Goal: Information Seeking & Learning: Learn about a topic

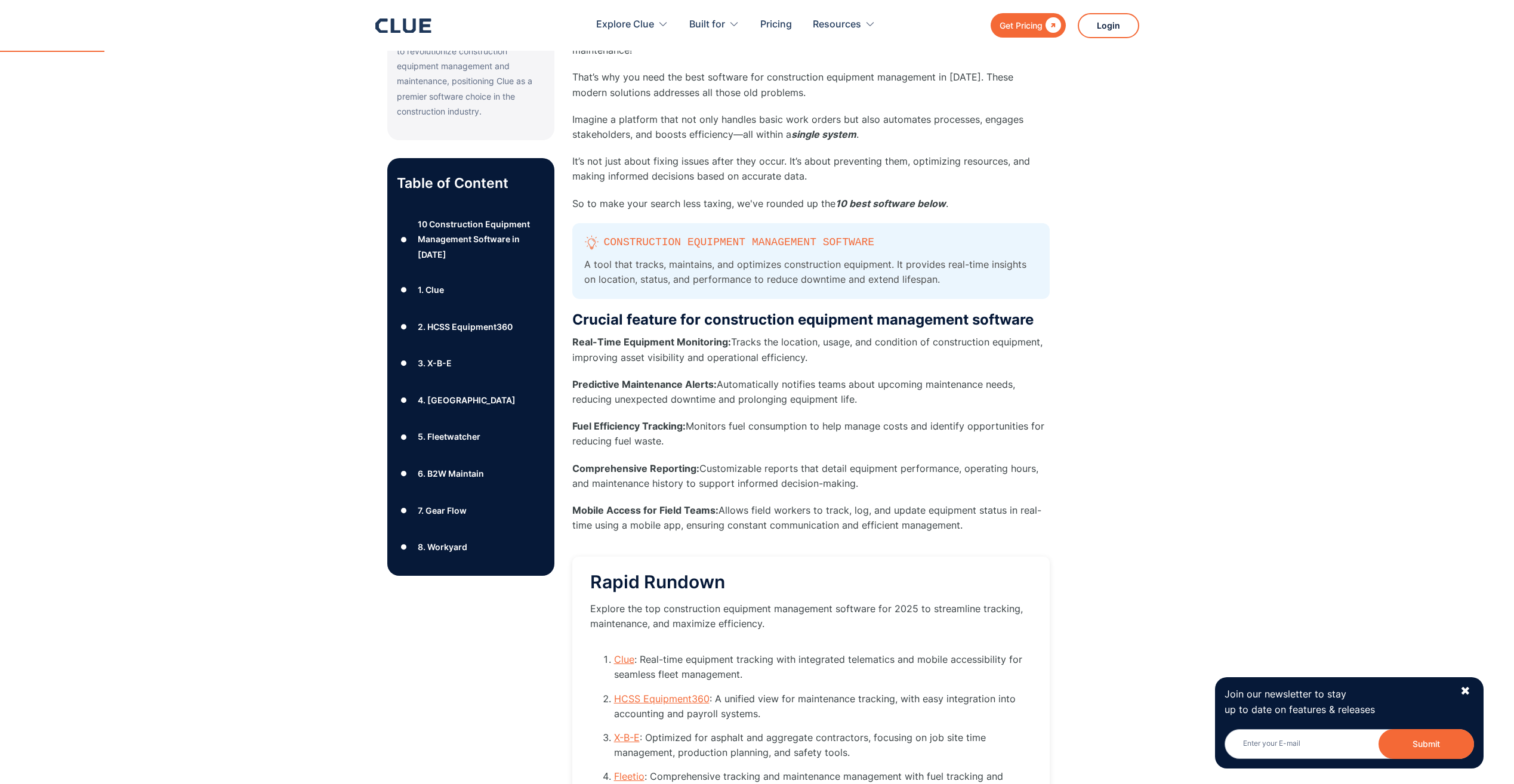
scroll to position [477, 0]
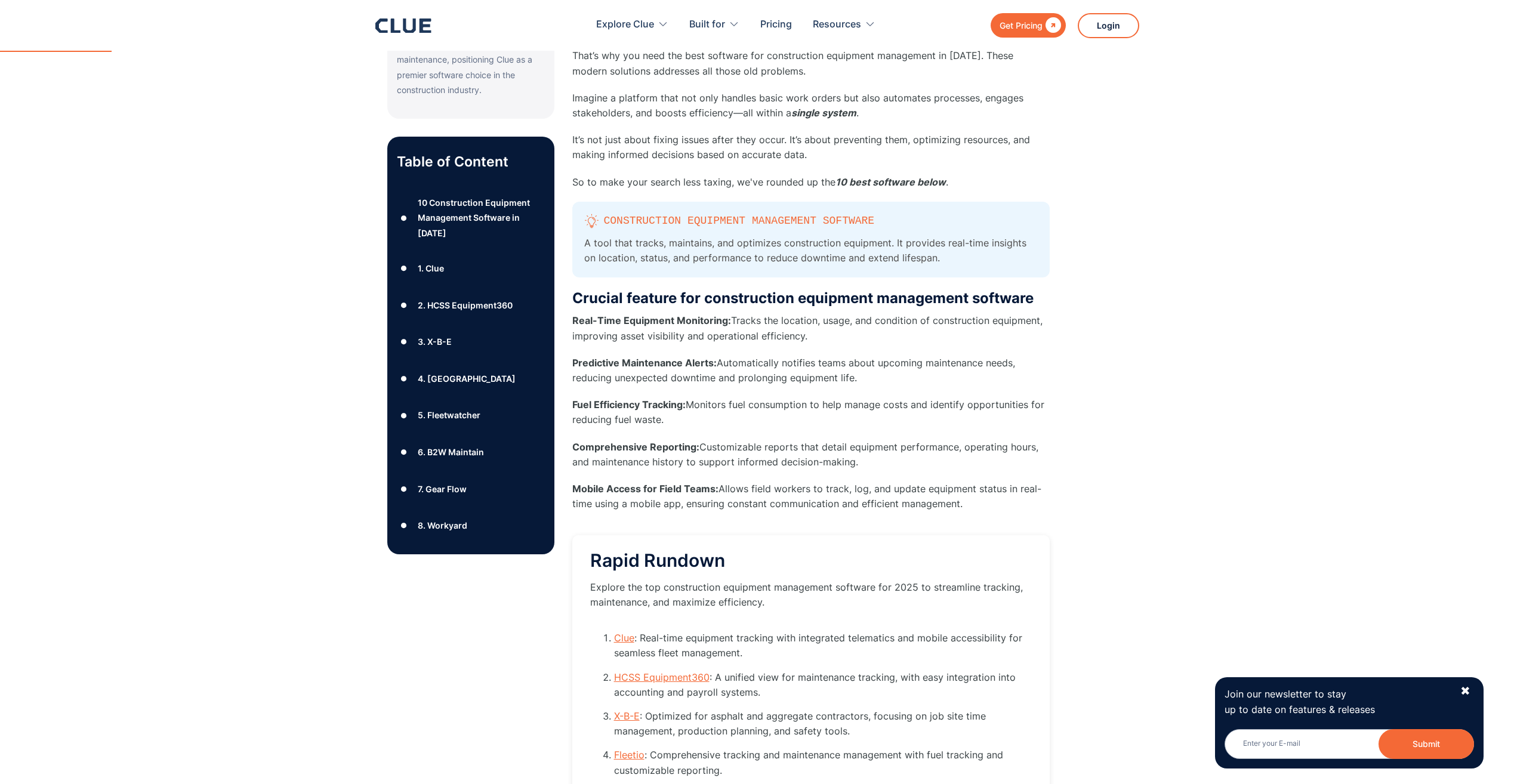
drag, startPoint x: 571, startPoint y: 320, endPoint x: 1064, endPoint y: 508, distance: 527.6
drag, startPoint x: 1061, startPoint y: 512, endPoint x: 671, endPoint y: 415, distance: 401.9
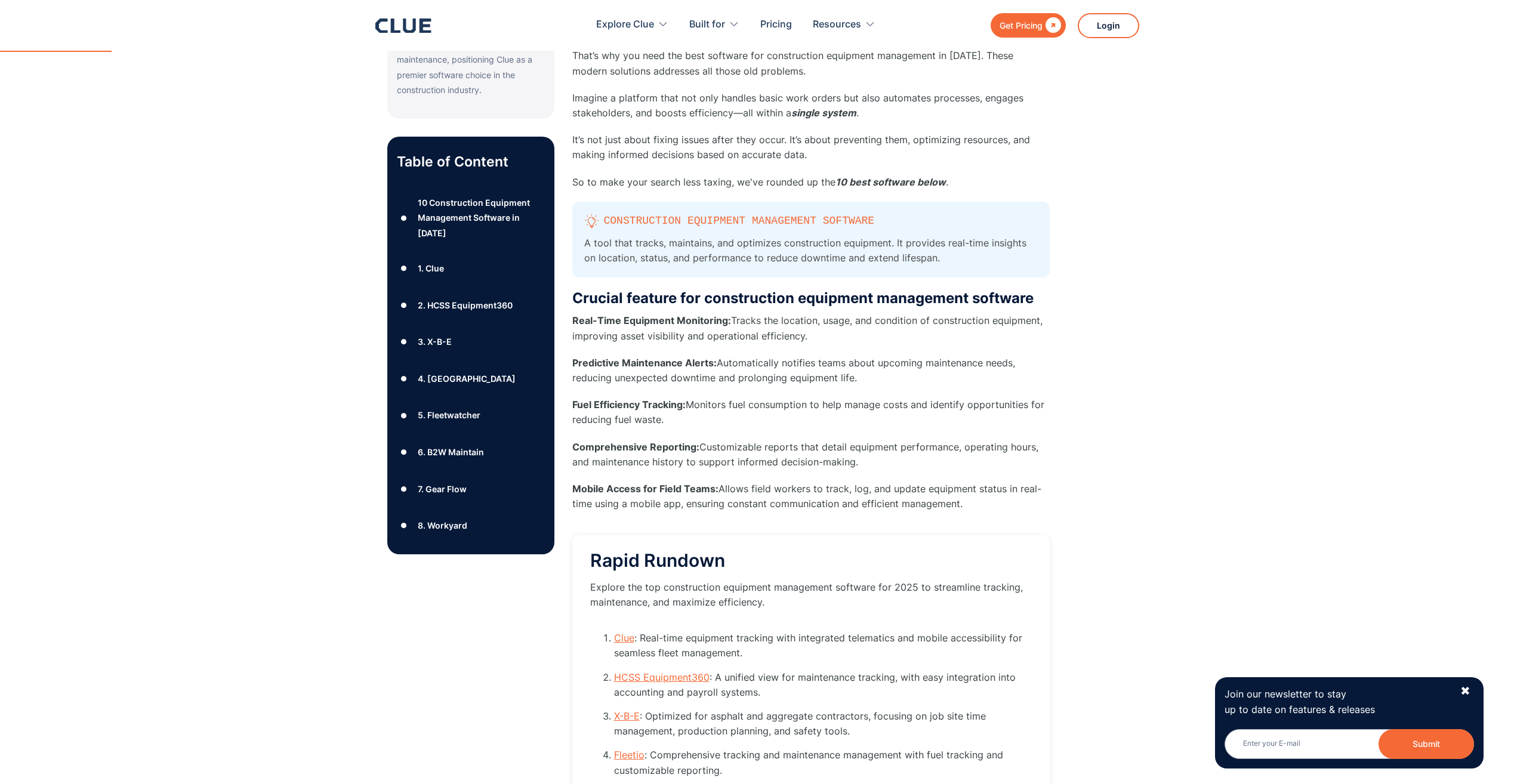
drag, startPoint x: 671, startPoint y: 415, endPoint x: 577, endPoint y: 321, distance: 132.9
click at [577, 321] on strong "Real-Time Equipment Monitoring:" at bounding box center [652, 320] width 158 height 12
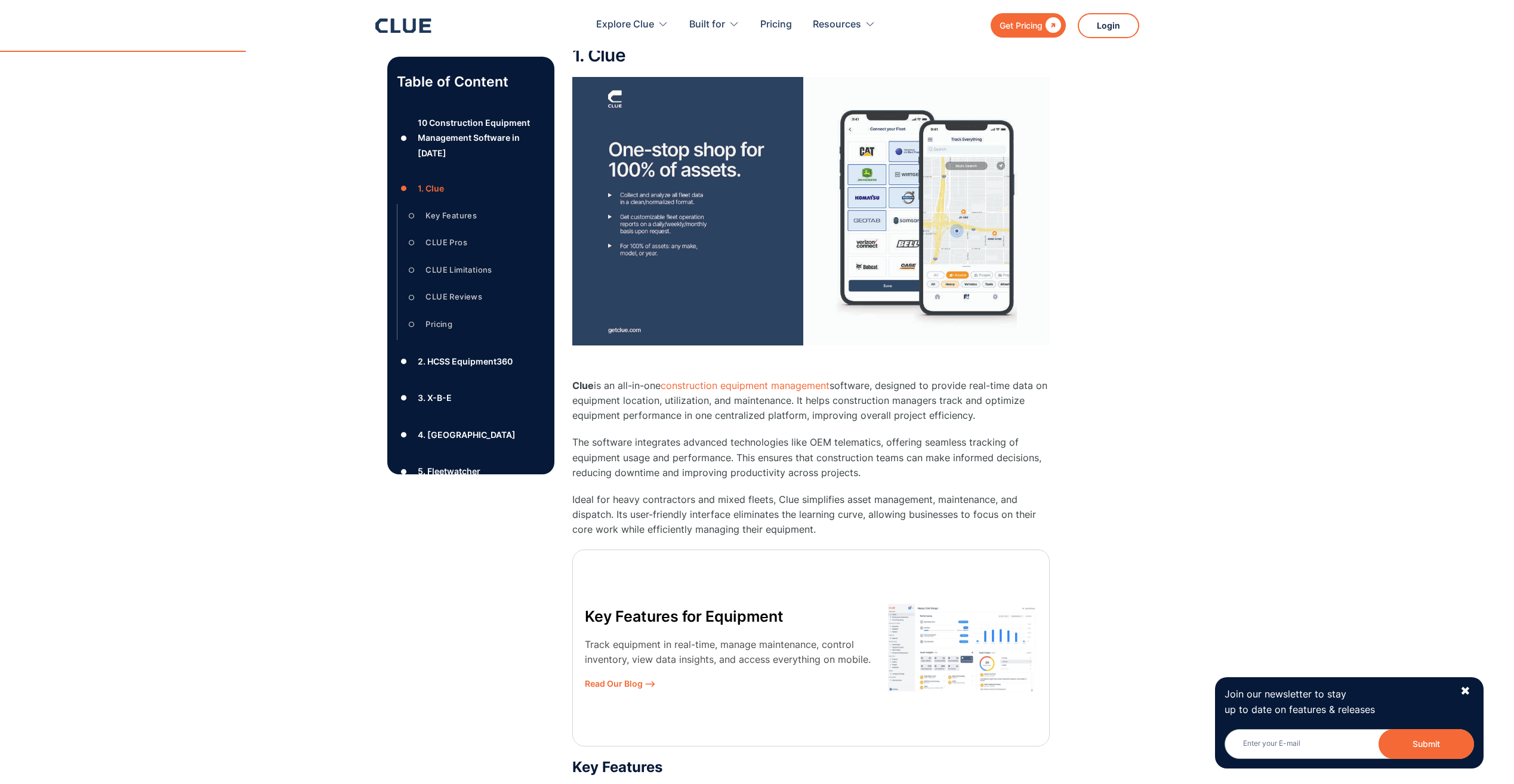
scroll to position [1611, 0]
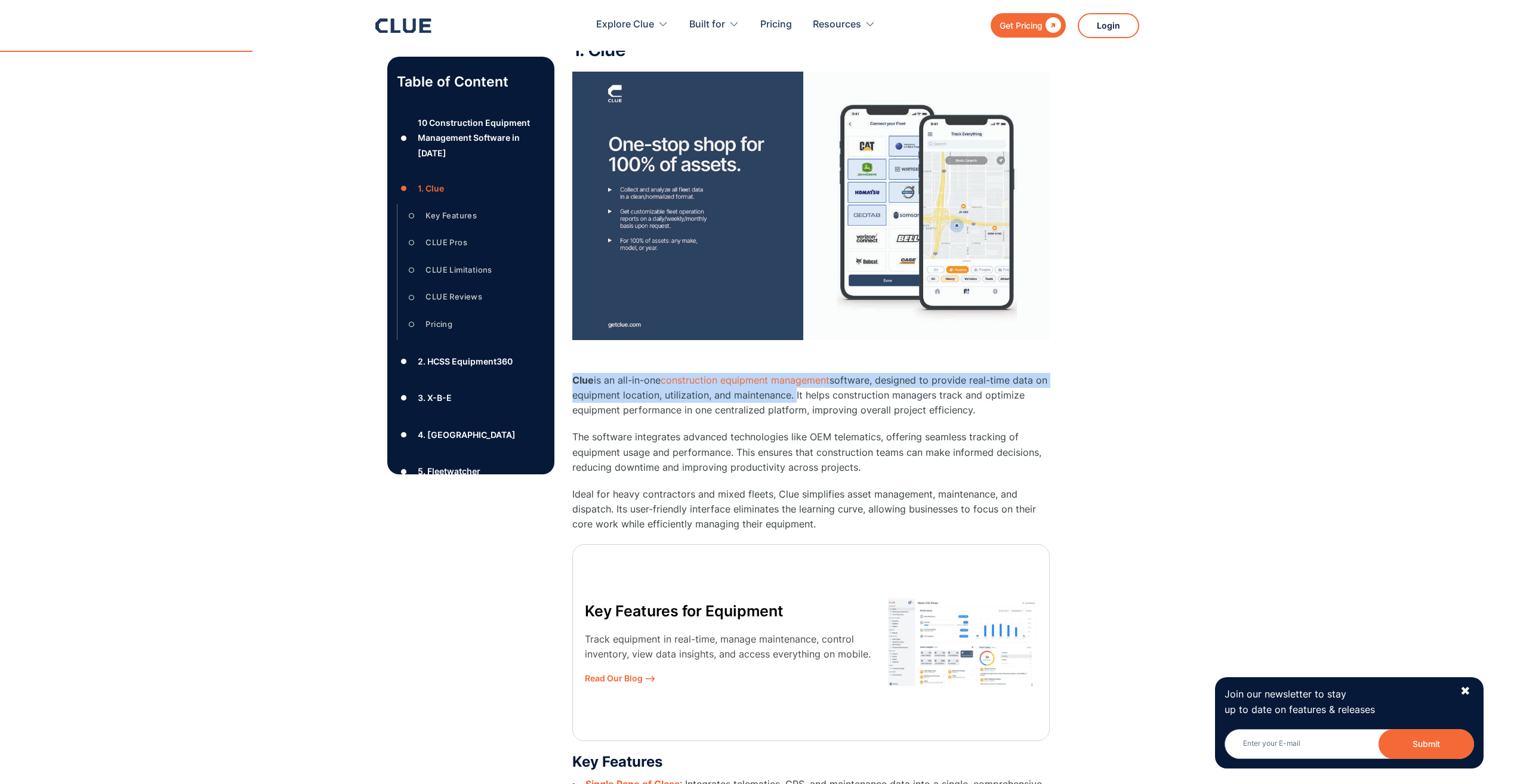
drag, startPoint x: 807, startPoint y: 395, endPoint x: 572, endPoint y: 386, distance: 235.2
click at [573, 386] on p "Clue is an all-in-one construction equipment management software, designed to p…" at bounding box center [811, 395] width 477 height 45
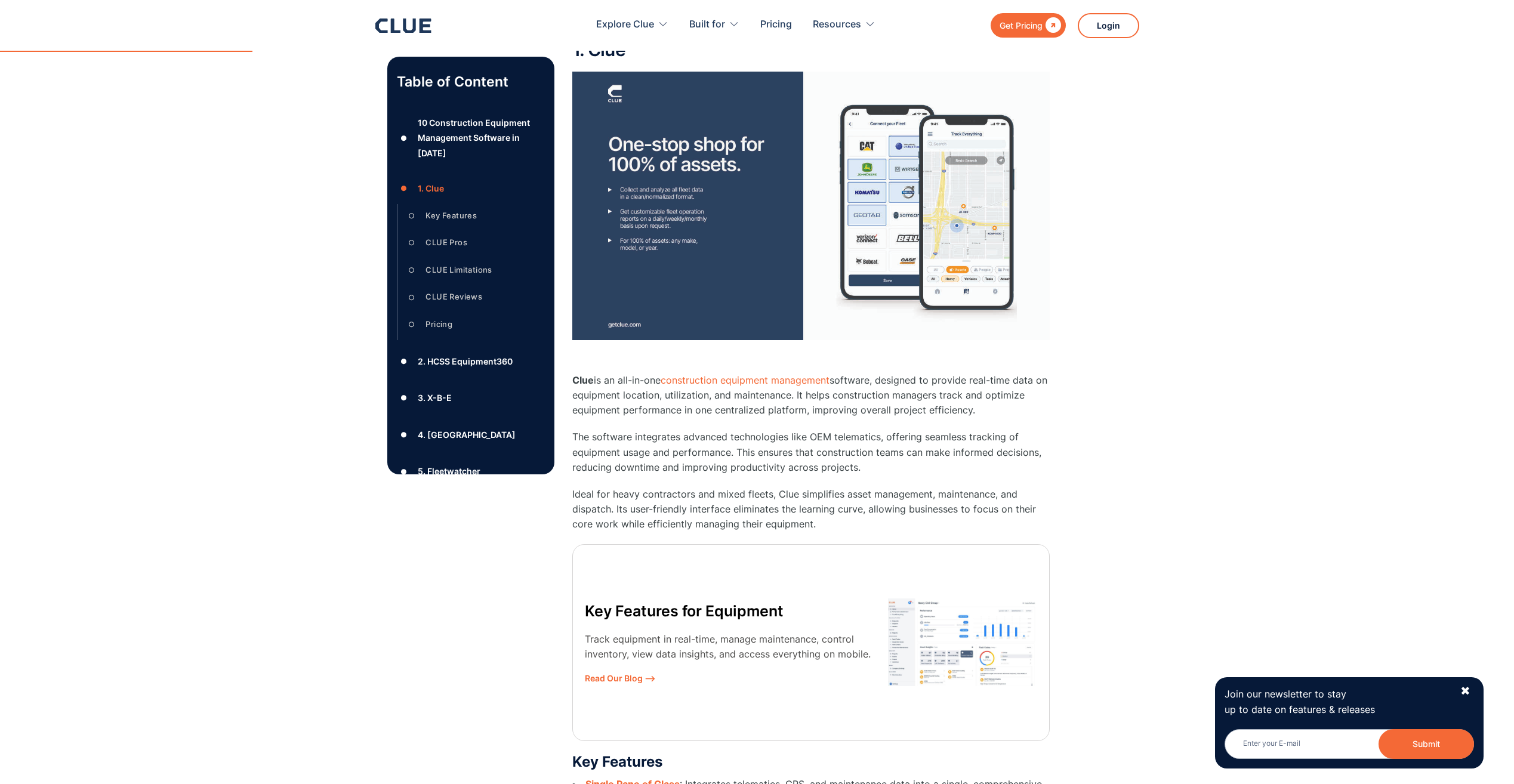
click at [1002, 399] on p "Clue is an all-in-one construction equipment management software, designed to p…" at bounding box center [811, 395] width 477 height 45
click at [807, 395] on p "Clue is an all-in-one construction equipment management software, designed to p…" at bounding box center [811, 395] width 477 height 45
drag, startPoint x: 973, startPoint y: 411, endPoint x: 573, endPoint y: 381, distance: 401.1
click at [573, 381] on p "Clue is an all-in-one construction equipment management software, designed to p…" at bounding box center [811, 395] width 477 height 45
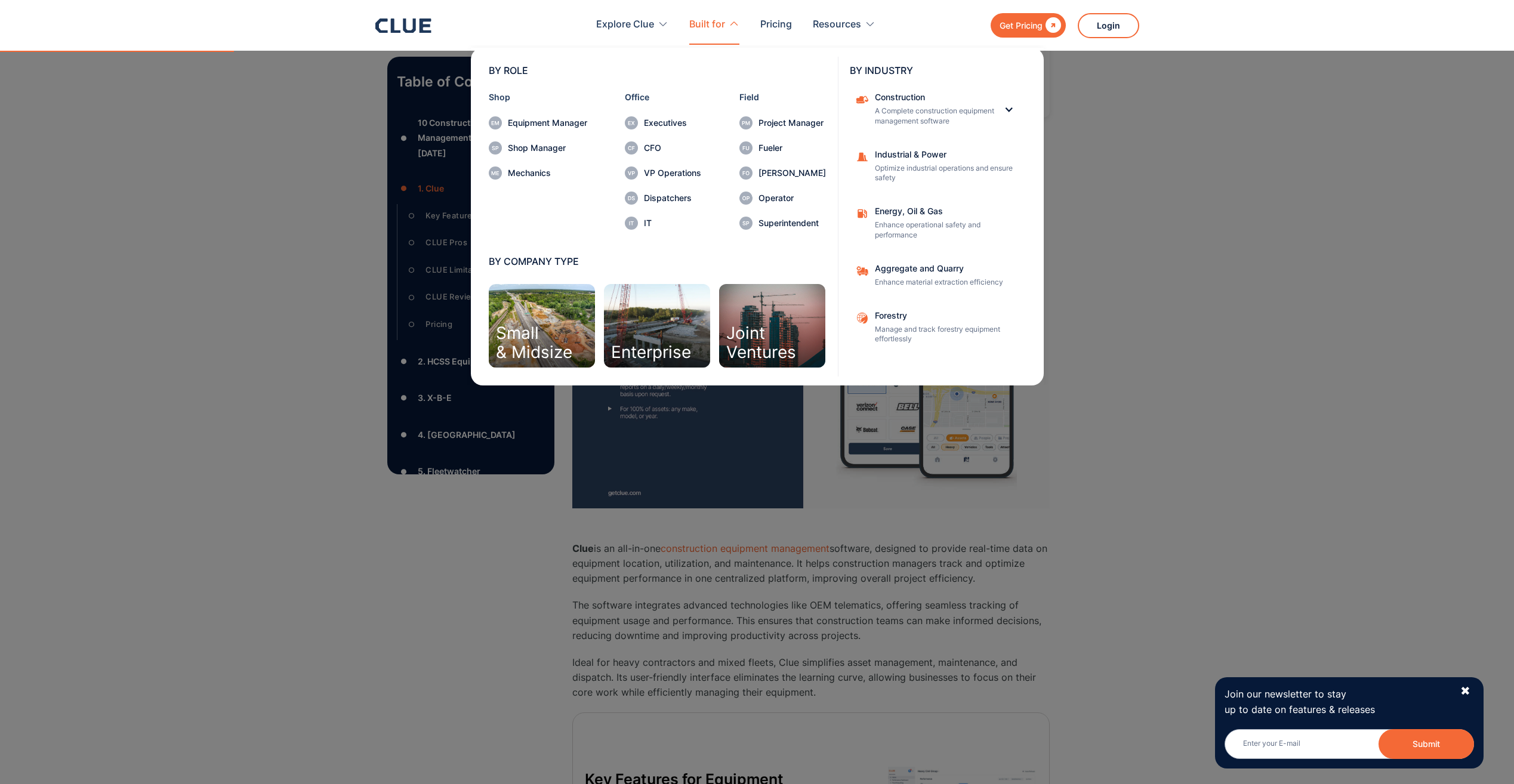
scroll to position [1432, 0]
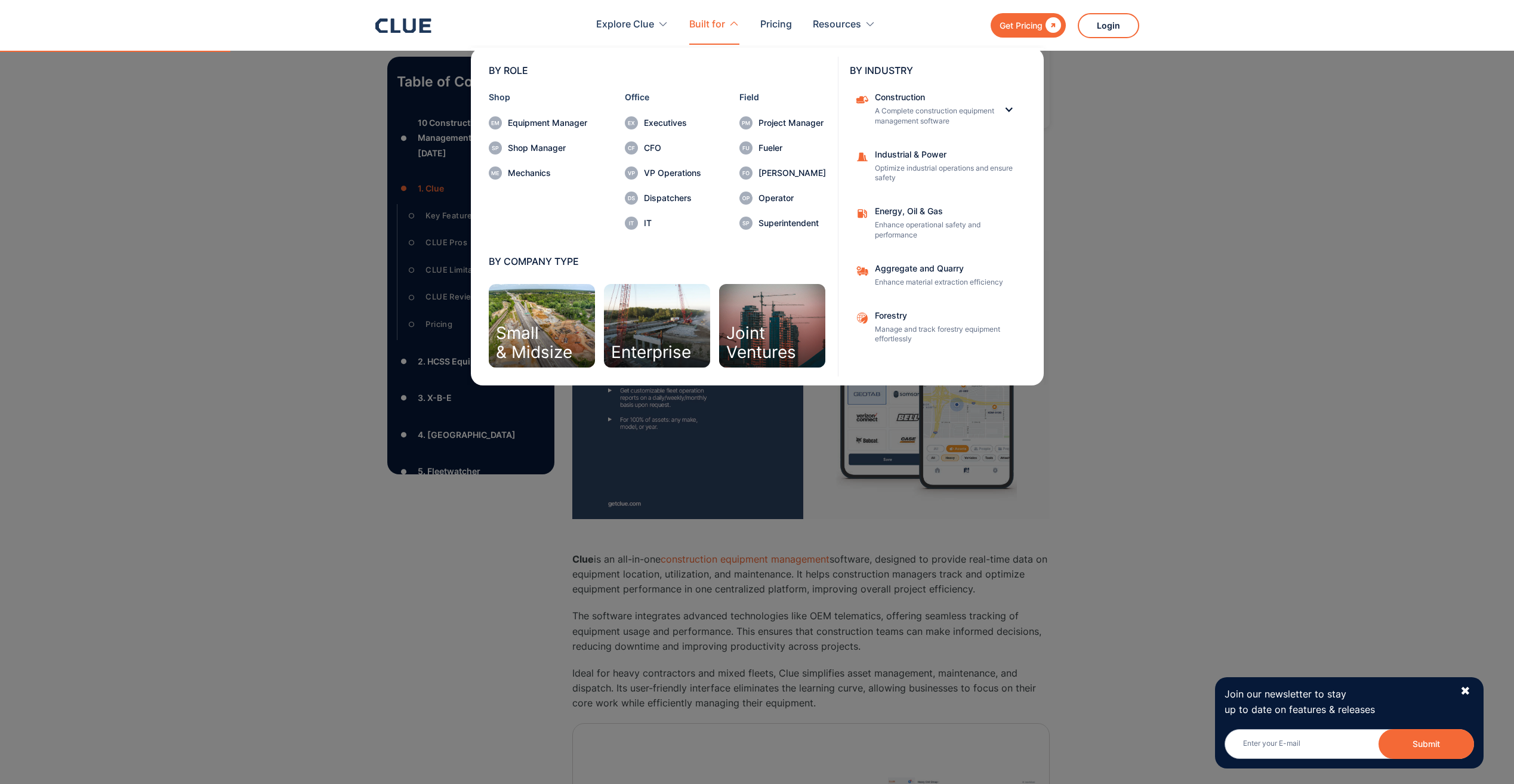
click at [1112, 268] on nav "BY ROLE Shop Equipment Manager Shop Manager Mechanics Office Executives CFO VP …" at bounding box center [757, 215] width 764 height 341
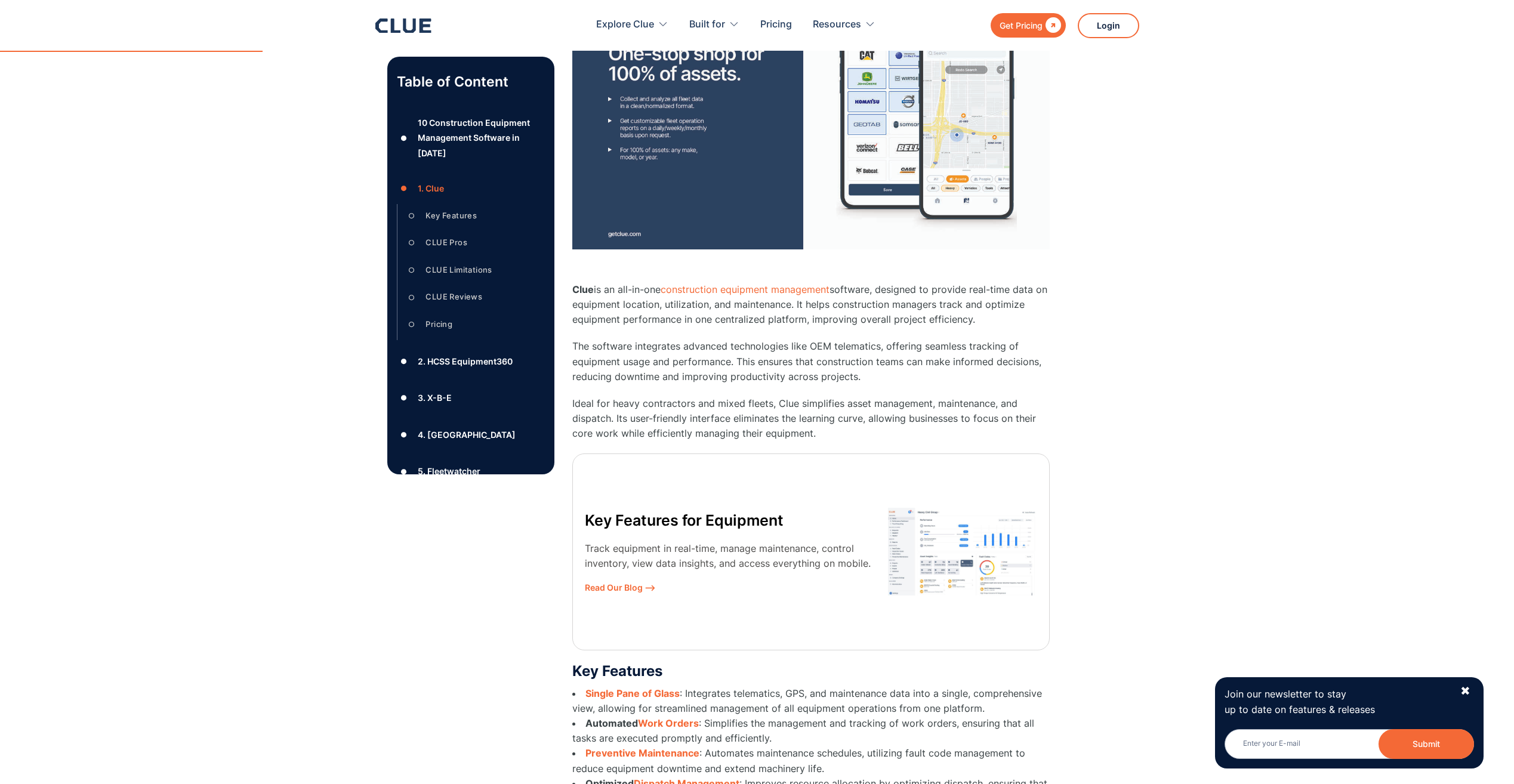
scroll to position [1730, 0]
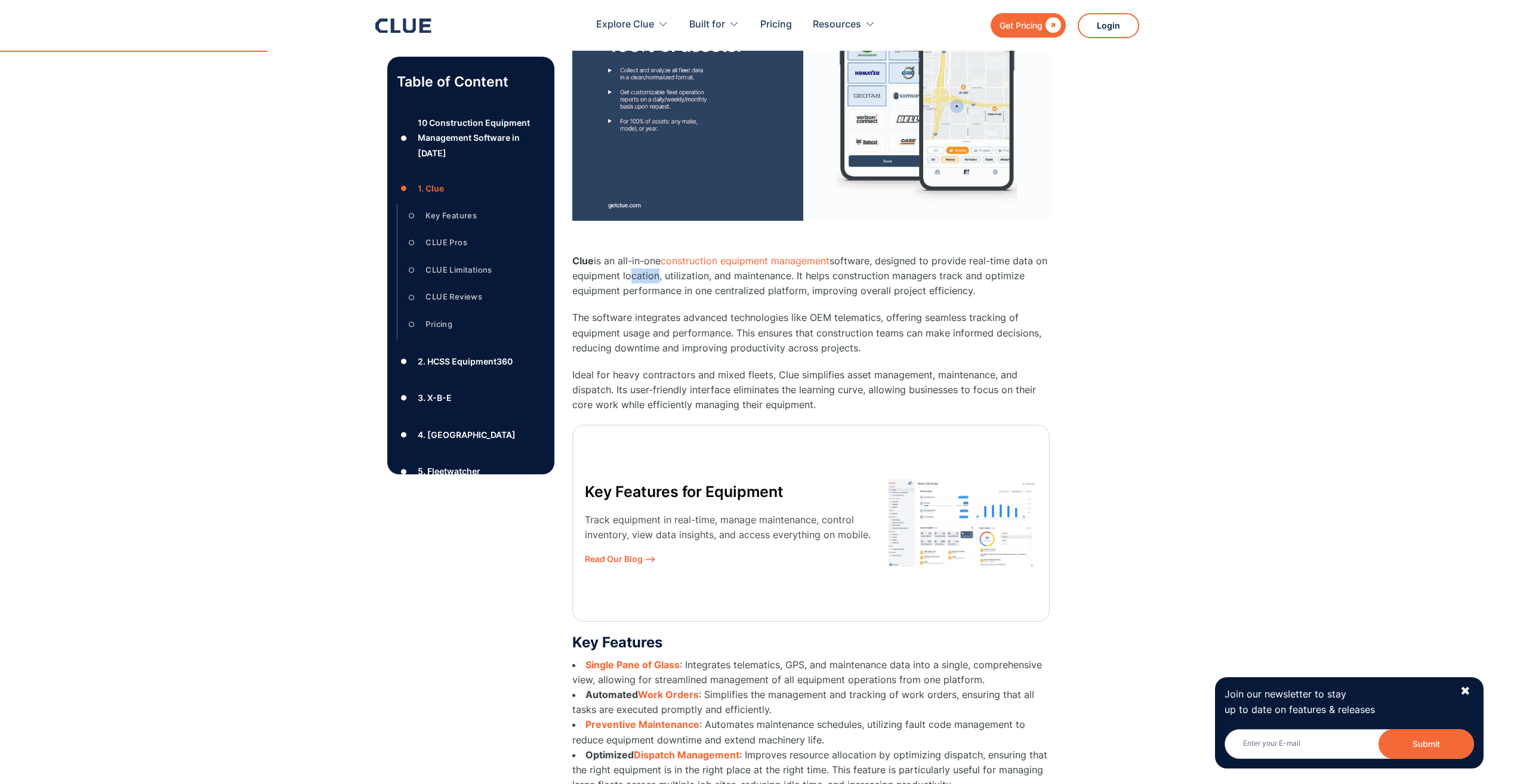
drag, startPoint x: 640, startPoint y: 276, endPoint x: 665, endPoint y: 277, distance: 25.0
click at [665, 277] on p "Clue is an all-in-one construction equipment management software, designed to p…" at bounding box center [811, 276] width 477 height 45
drag, startPoint x: 665, startPoint y: 277, endPoint x: 707, endPoint y: 280, distance: 42.1
click at [707, 280] on p "Clue is an all-in-one construction equipment management software, designed to p…" at bounding box center [811, 276] width 477 height 45
drag, startPoint x: 707, startPoint y: 280, endPoint x: 790, endPoint y: 281, distance: 83.0
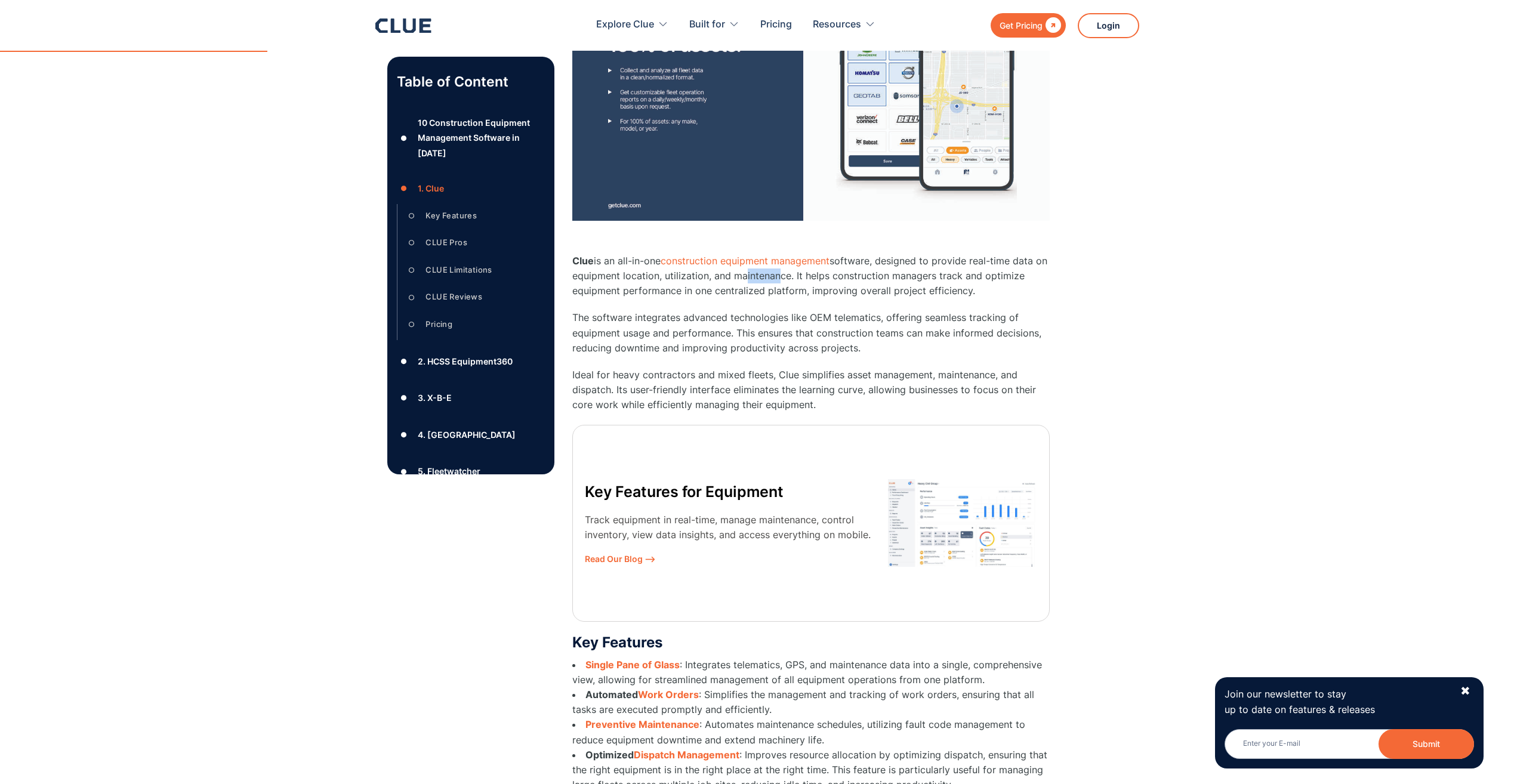
click at [790, 281] on p "Clue is an all-in-one construction equipment management software, designed to p…" at bounding box center [811, 276] width 477 height 45
